Goal: Task Accomplishment & Management: Manage account settings

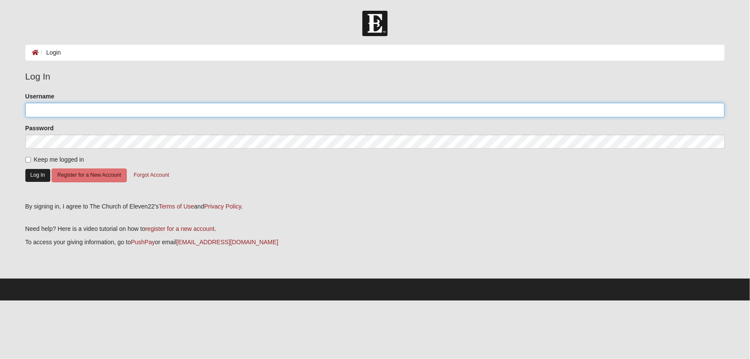
type input "dmobs"
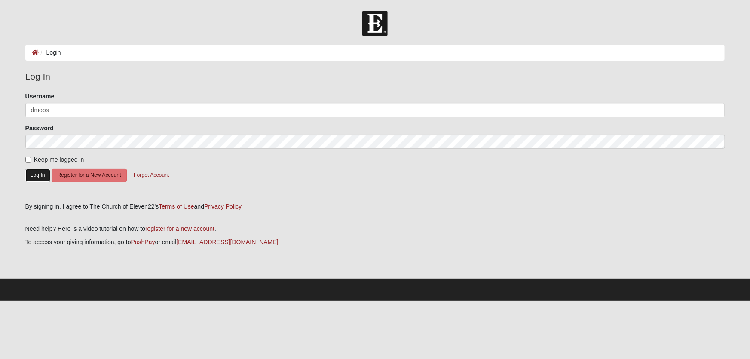
click at [39, 176] on button "Log In" at bounding box center [37, 175] width 25 height 12
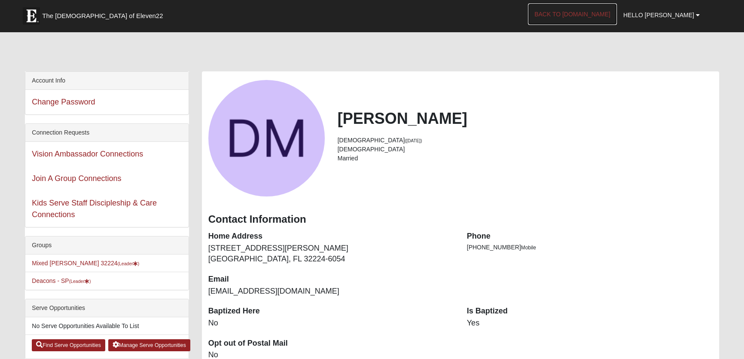
click at [611, 13] on link "Back to [DOMAIN_NAME]" at bounding box center [572, 13] width 89 height 21
